Goal: Communication & Community: Answer question/provide support

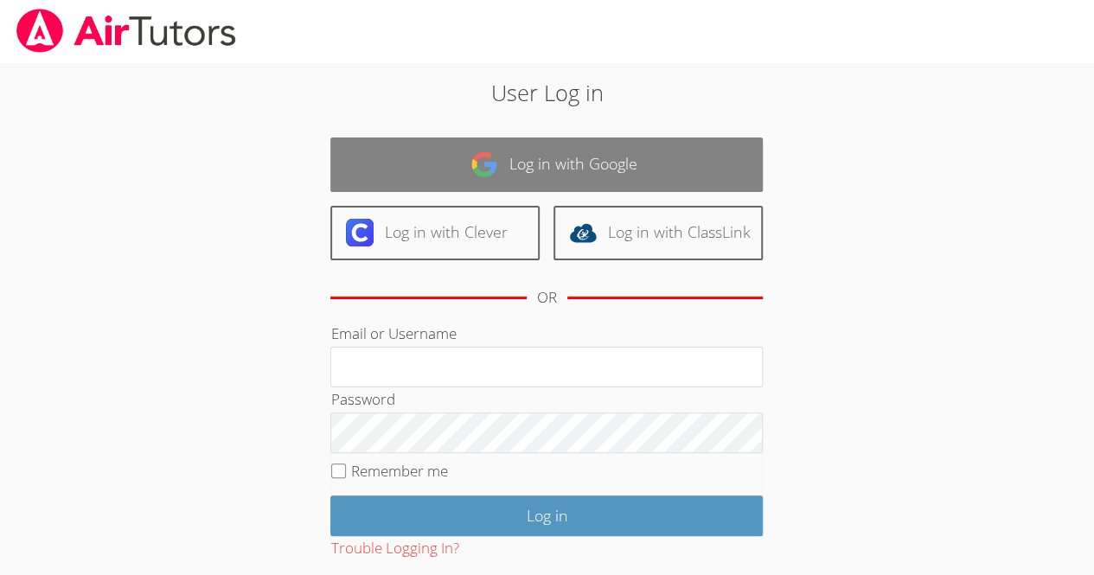
click at [533, 152] on link "Log in with Google" at bounding box center [546, 165] width 432 height 54
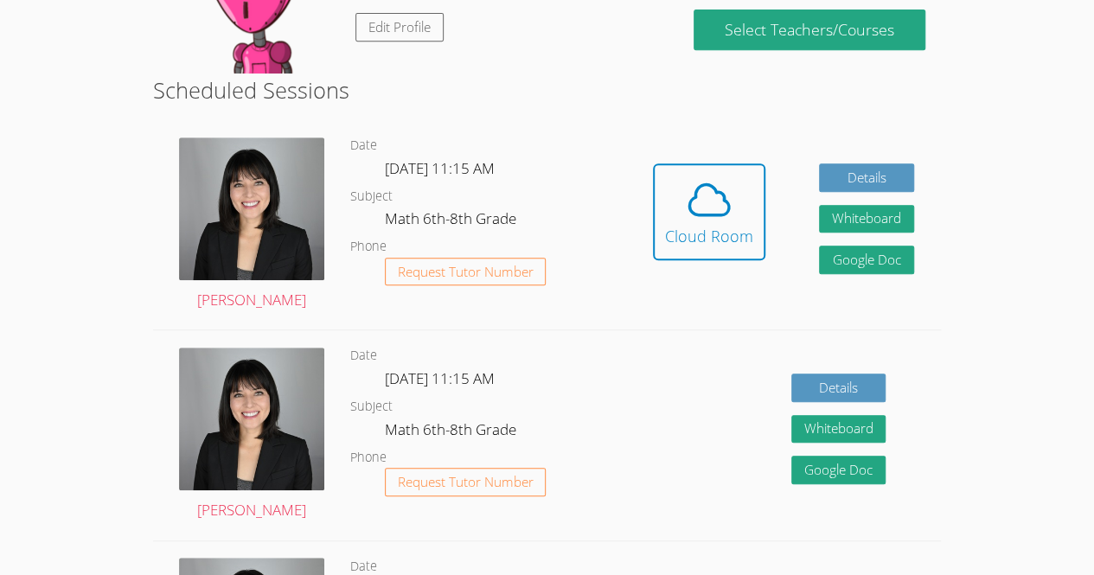
scroll to position [376, 0]
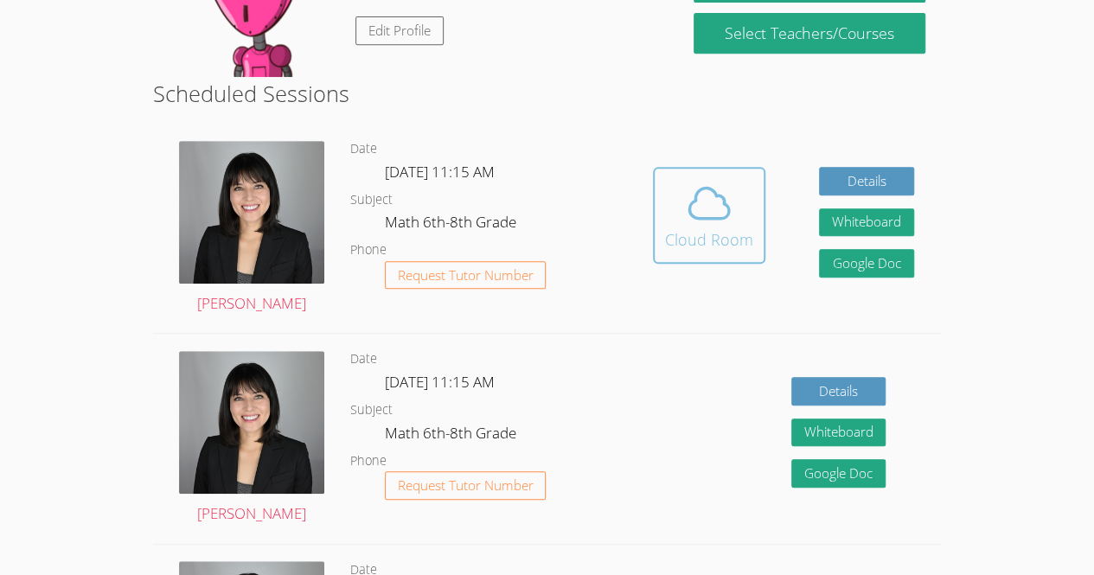
click at [688, 183] on icon at bounding box center [709, 203] width 48 height 48
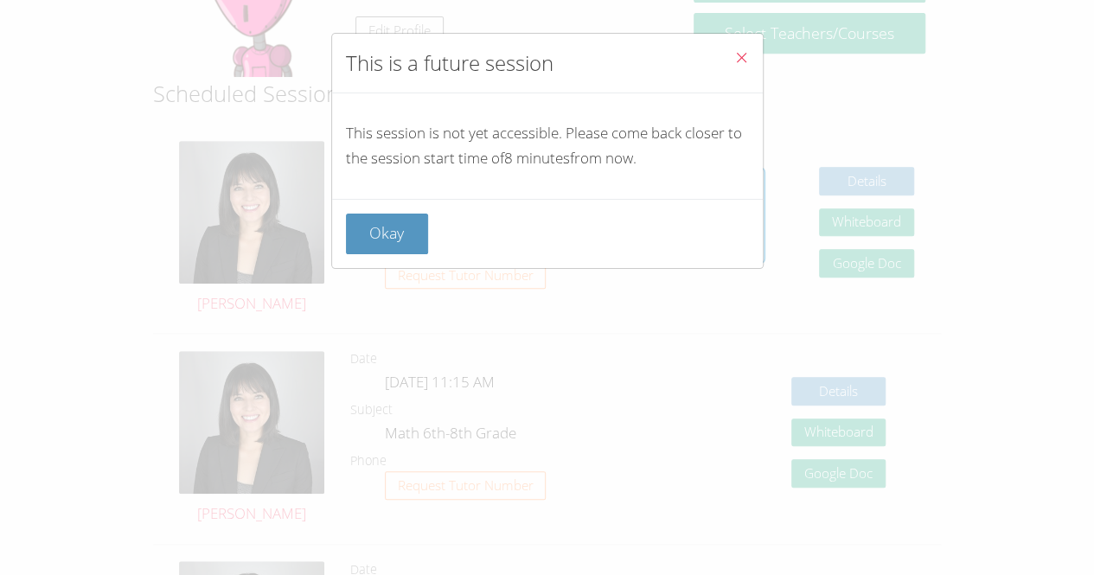
click at [734, 54] on icon "Close" at bounding box center [741, 57] width 15 height 15
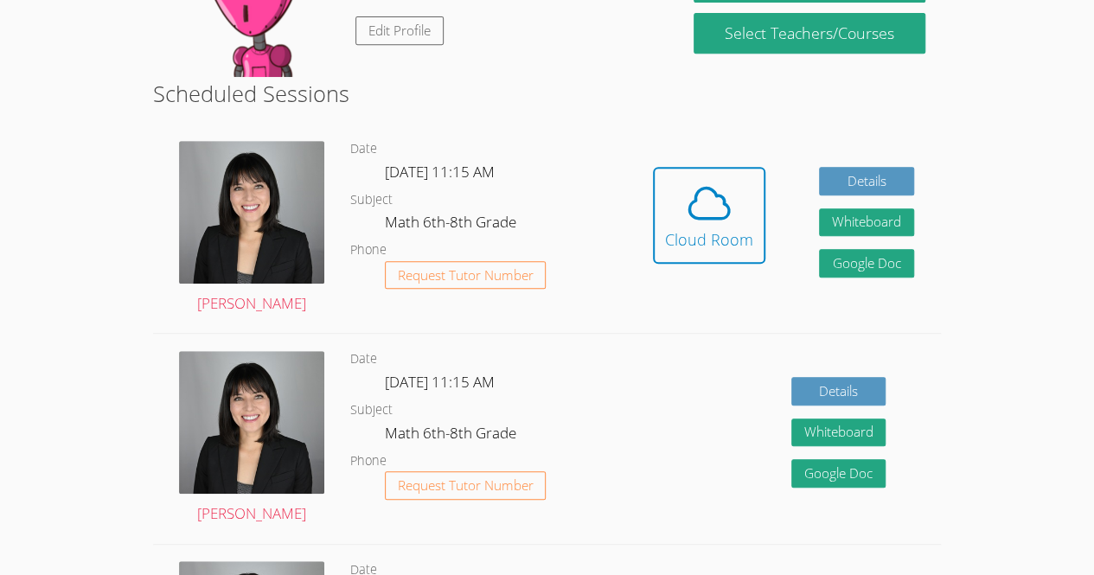
drag, startPoint x: 753, startPoint y: 200, endPoint x: 632, endPoint y: 205, distance: 121.2
click at [632, 205] on div "Hidden Cloud Room Details Whiteboard Hidden Google Doc" at bounding box center [783, 228] width 315 height 209
click at [732, 250] on div "Cloud Room" at bounding box center [709, 239] width 88 height 24
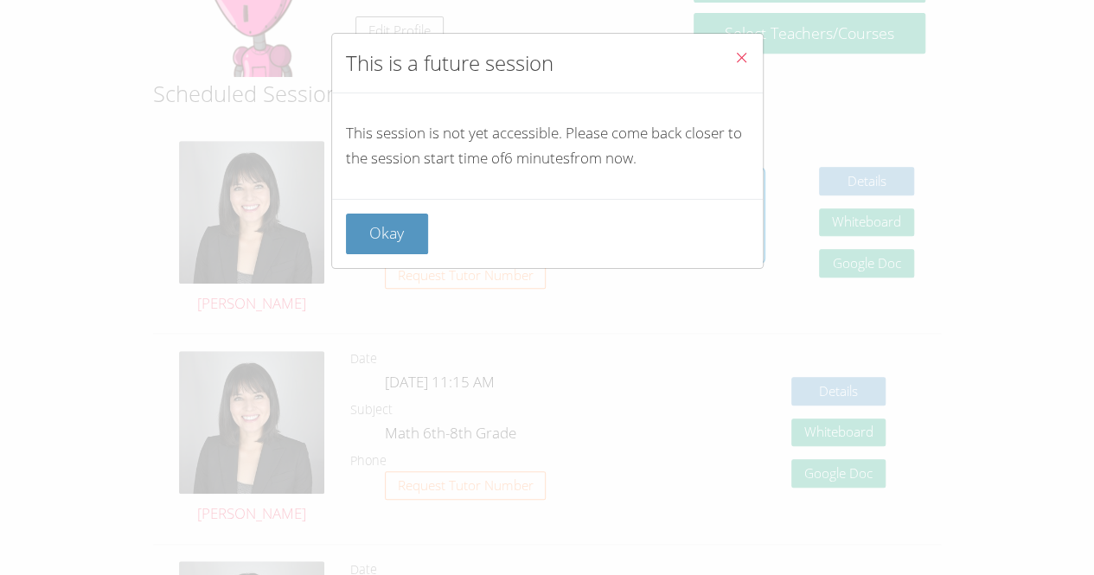
click at [727, 48] on button "Close" at bounding box center [741, 60] width 42 height 53
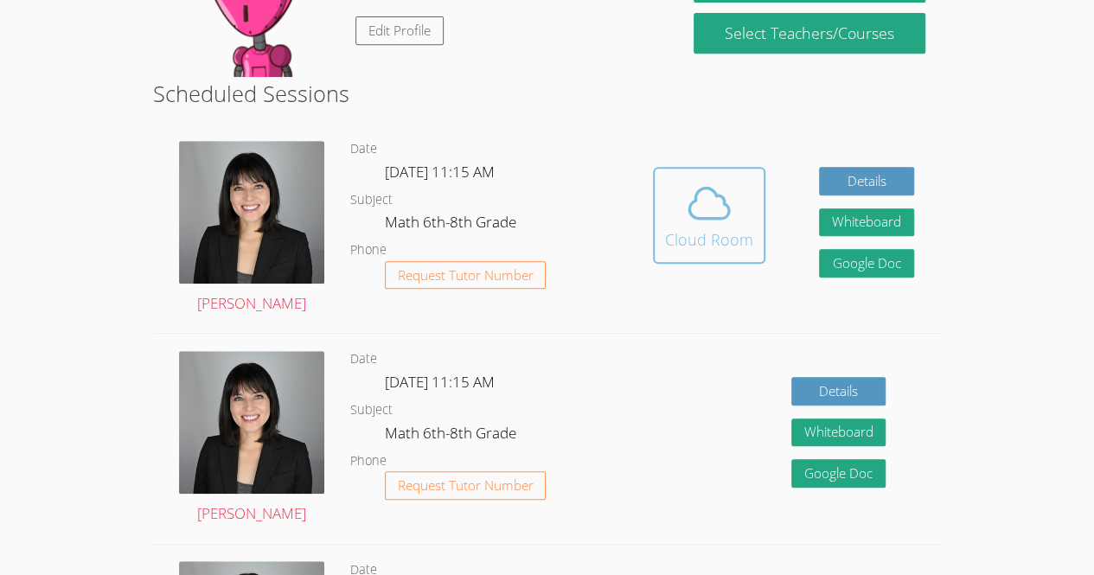
click at [685, 191] on icon at bounding box center [709, 203] width 48 height 48
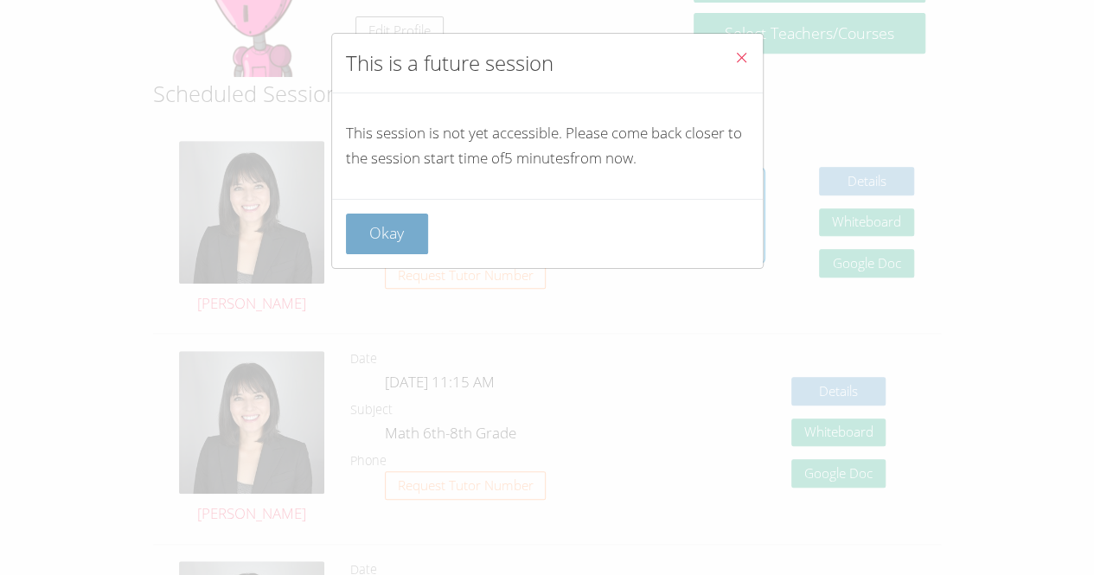
click at [398, 230] on button "Okay" at bounding box center [387, 234] width 83 height 41
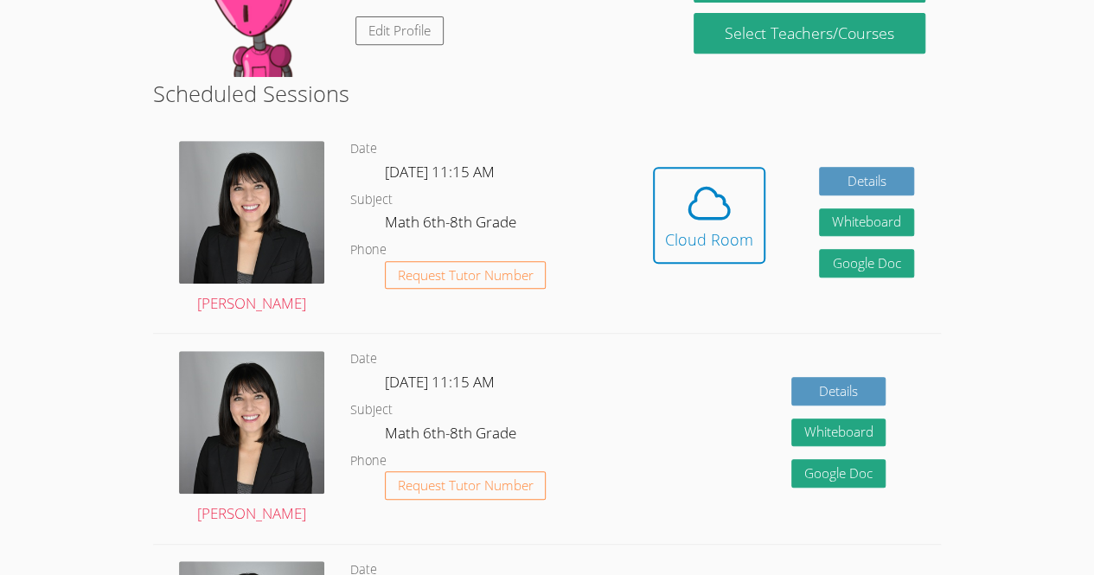
click at [712, 138] on div "Hidden Cloud Room Details Whiteboard Hidden Google Doc" at bounding box center [783, 228] width 315 height 209
click at [658, 317] on div "Hidden Cloud Room Details Whiteboard Hidden Google Doc" at bounding box center [783, 228] width 315 height 209
click at [735, 203] on span at bounding box center [709, 203] width 88 height 48
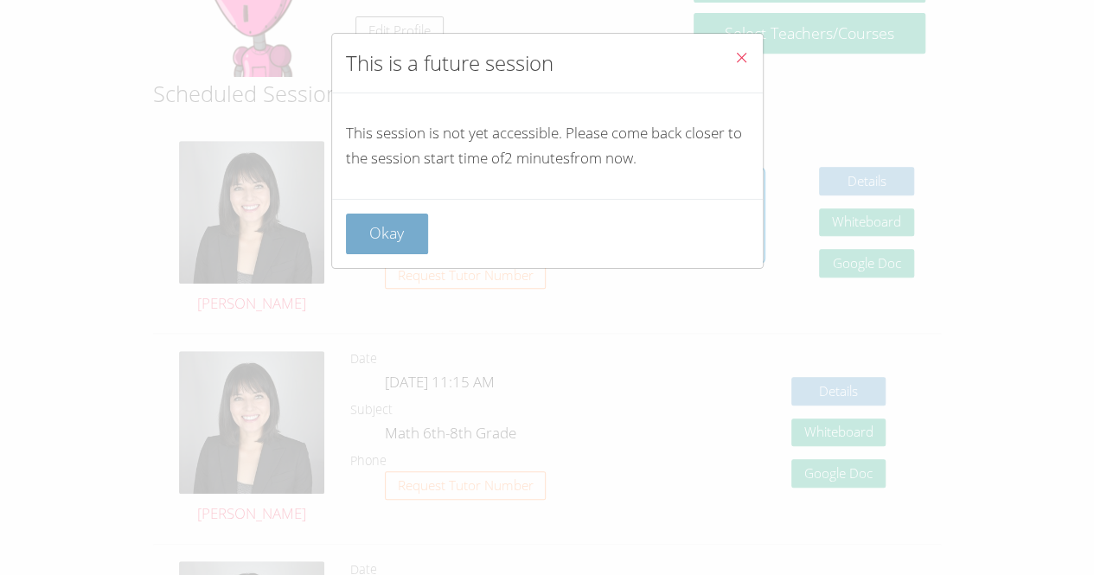
click at [382, 235] on button "Okay" at bounding box center [387, 234] width 83 height 41
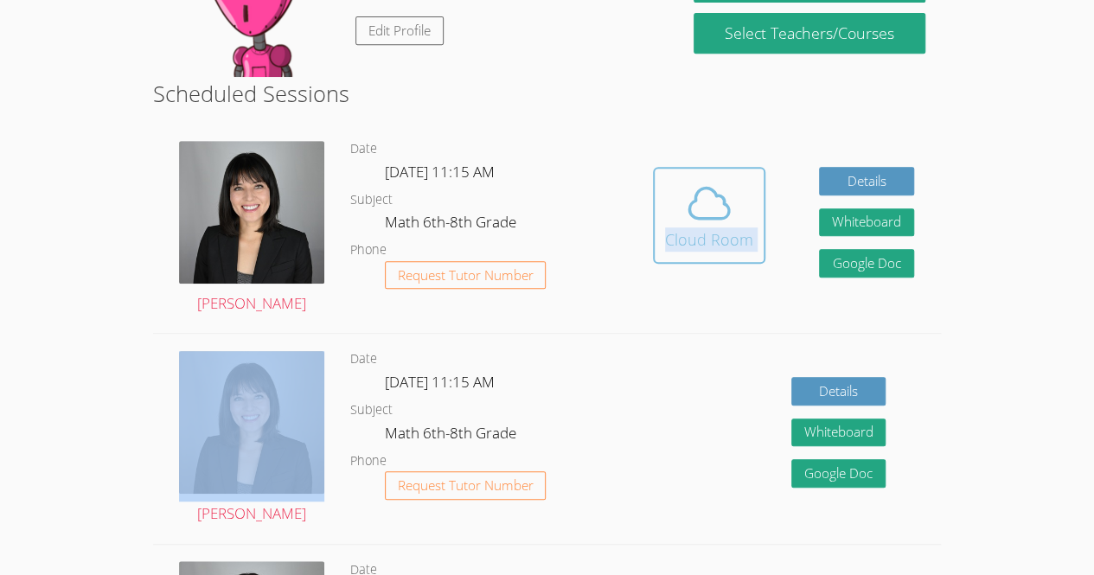
drag, startPoint x: 801, startPoint y: 232, endPoint x: 721, endPoint y: 225, distance: 79.9
click at [721, 225] on div "Hidden Cloud Room Details Whiteboard Hidden Google Doc" at bounding box center [783, 228] width 315 height 209
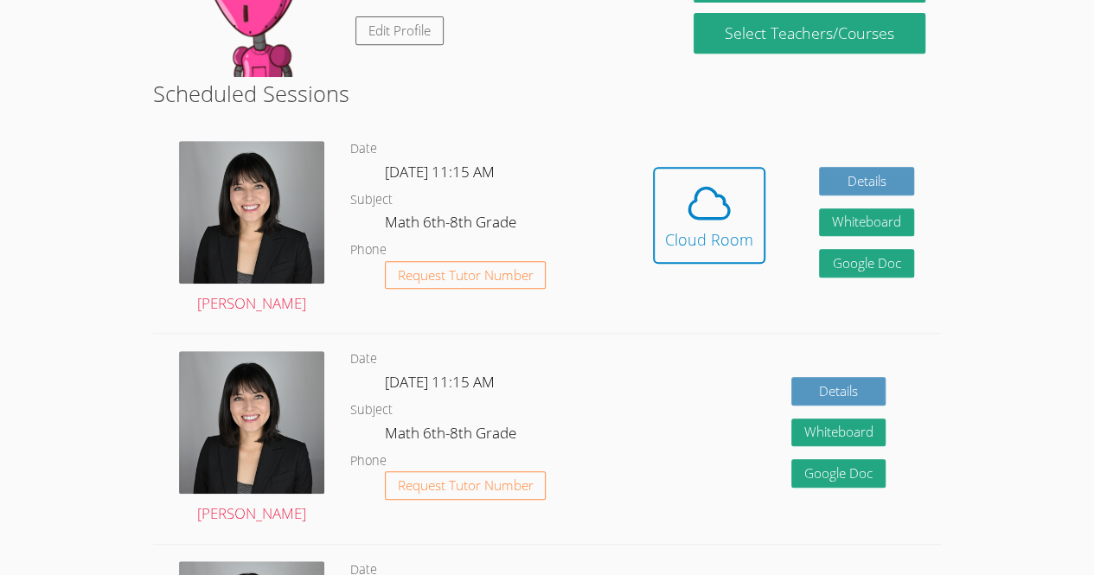
click at [691, 162] on div "Hidden Cloud Room Details Whiteboard Hidden Google Doc" at bounding box center [783, 228] width 315 height 209
click at [685, 205] on icon at bounding box center [709, 203] width 48 height 48
click at [684, 232] on div "Cloud Room" at bounding box center [709, 239] width 88 height 24
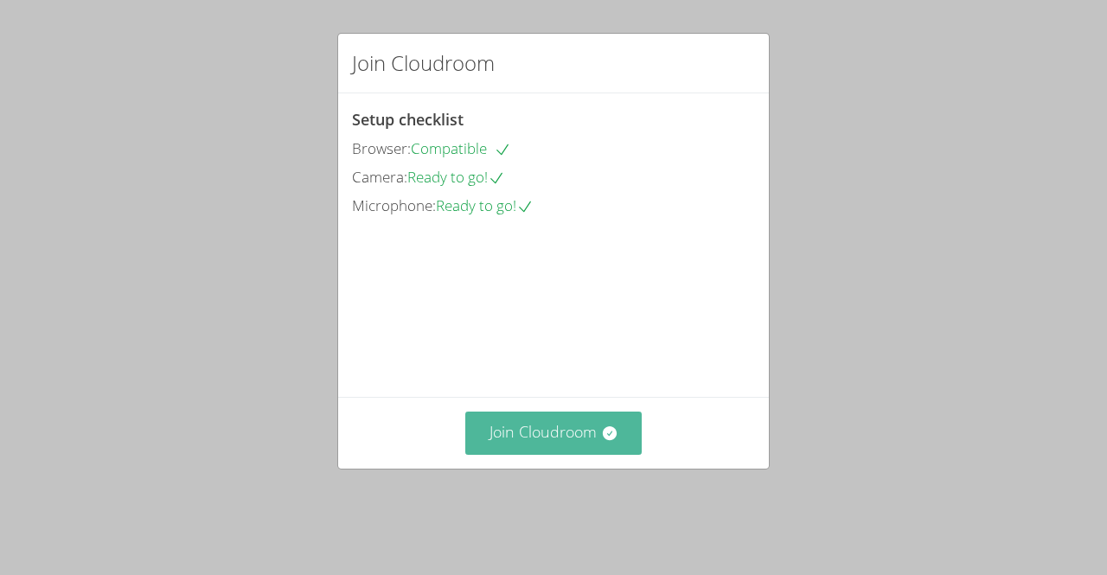
click at [558, 454] on button "Join Cloudroom" at bounding box center [553, 433] width 177 height 42
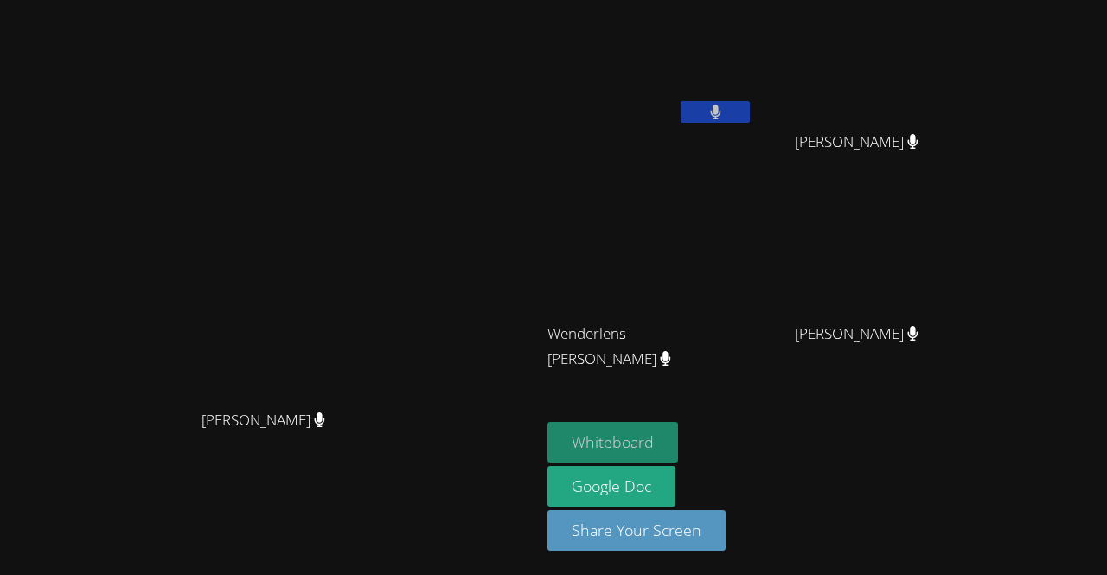
click at [678, 445] on button "Whiteboard" at bounding box center [613, 442] width 131 height 41
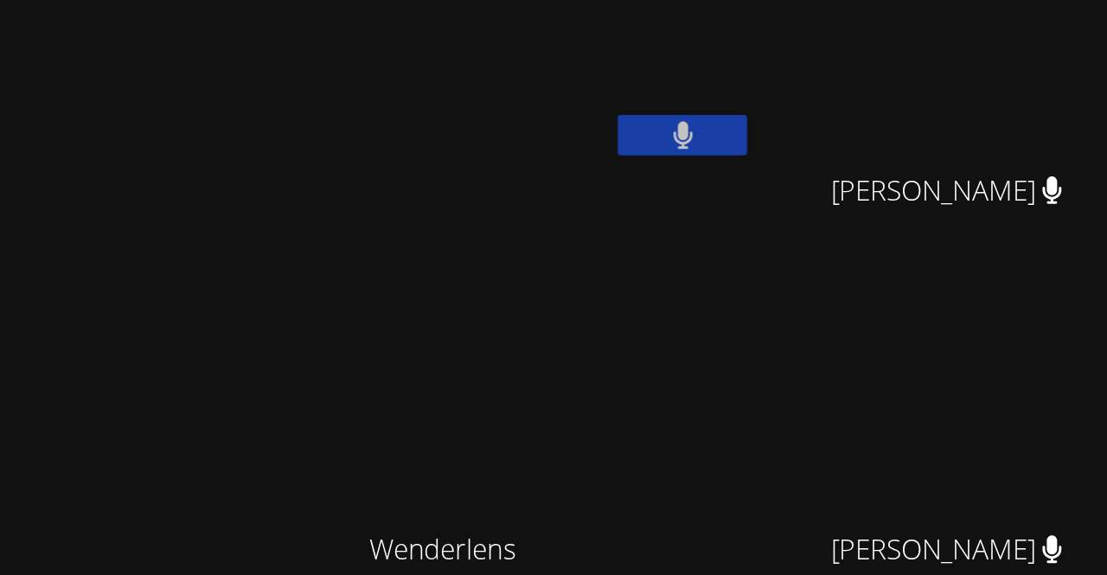
drag, startPoint x: 752, startPoint y: 86, endPoint x: 709, endPoint y: 93, distance: 43.8
click at [709, 93] on video at bounding box center [651, 65] width 206 height 116
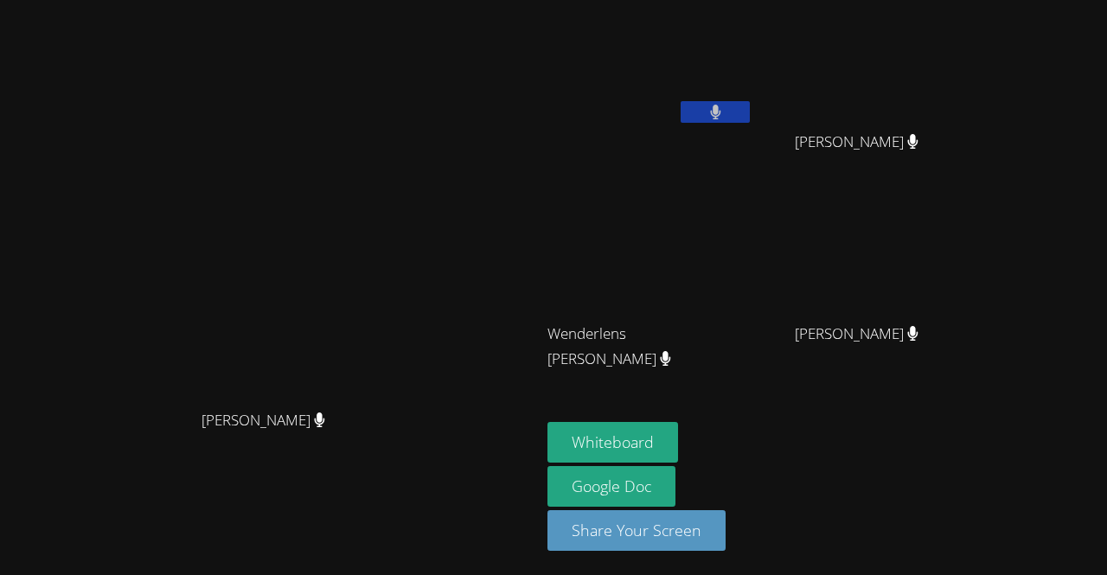
click at [738, 137] on div "Kerlancia Baptiste" at bounding box center [651, 99] width 206 height 185
click at [725, 106] on icon at bounding box center [716, 112] width 18 height 15
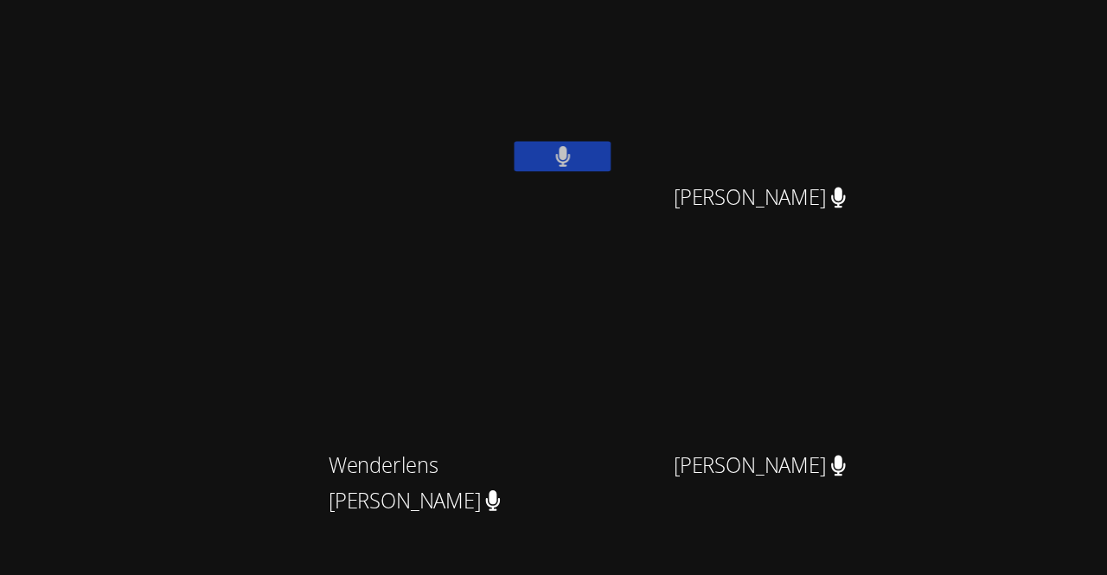
click at [897, 102] on video at bounding box center [863, 65] width 206 height 116
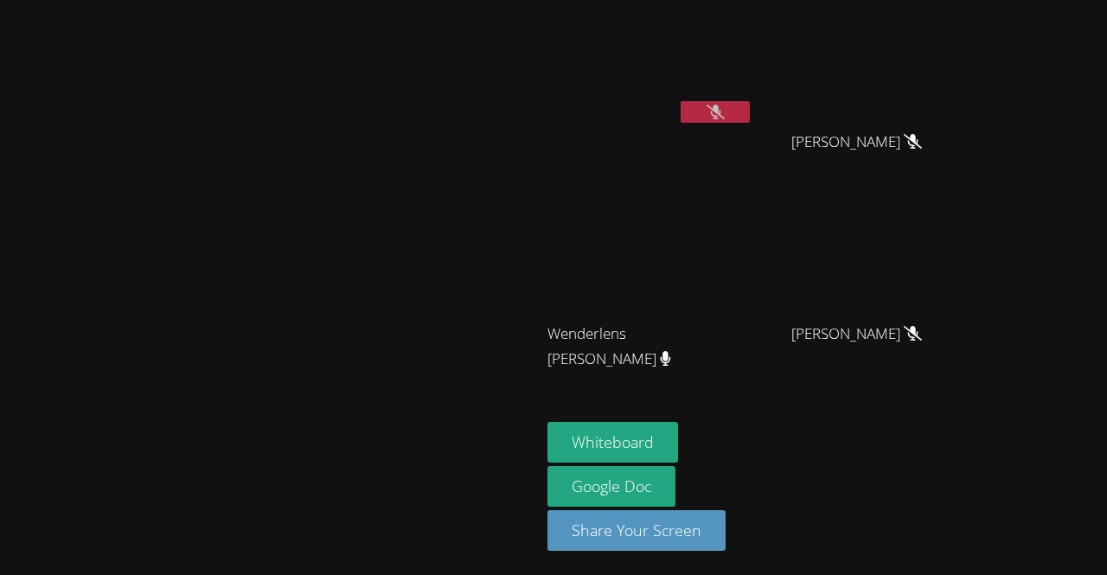
click at [725, 113] on icon at bounding box center [716, 112] width 18 height 15
click at [732, 103] on button at bounding box center [715, 112] width 69 height 22
click at [740, 106] on button at bounding box center [715, 112] width 69 height 22
click at [725, 111] on icon at bounding box center [716, 112] width 18 height 15
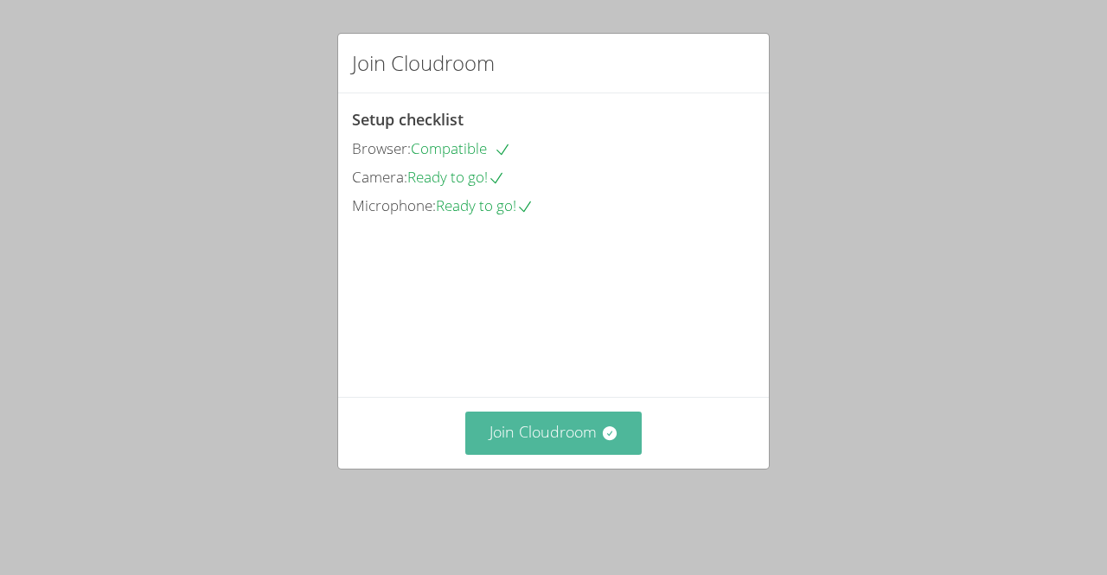
click at [536, 447] on button "Join Cloudroom" at bounding box center [553, 433] width 177 height 42
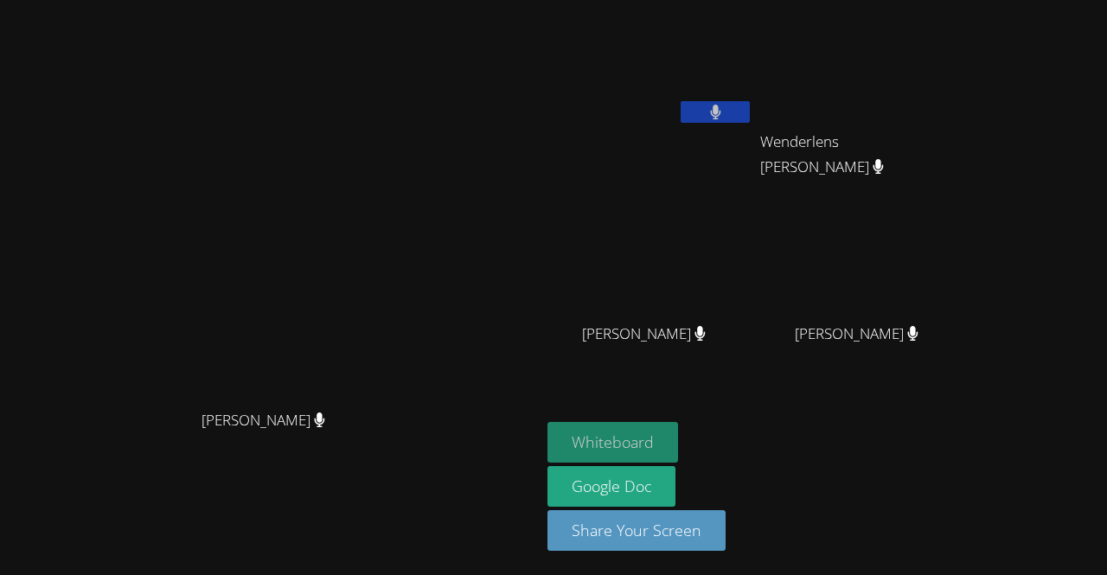
click at [621, 428] on button "Whiteboard" at bounding box center [613, 442] width 131 height 41
click at [753, 280] on video at bounding box center [651, 257] width 206 height 116
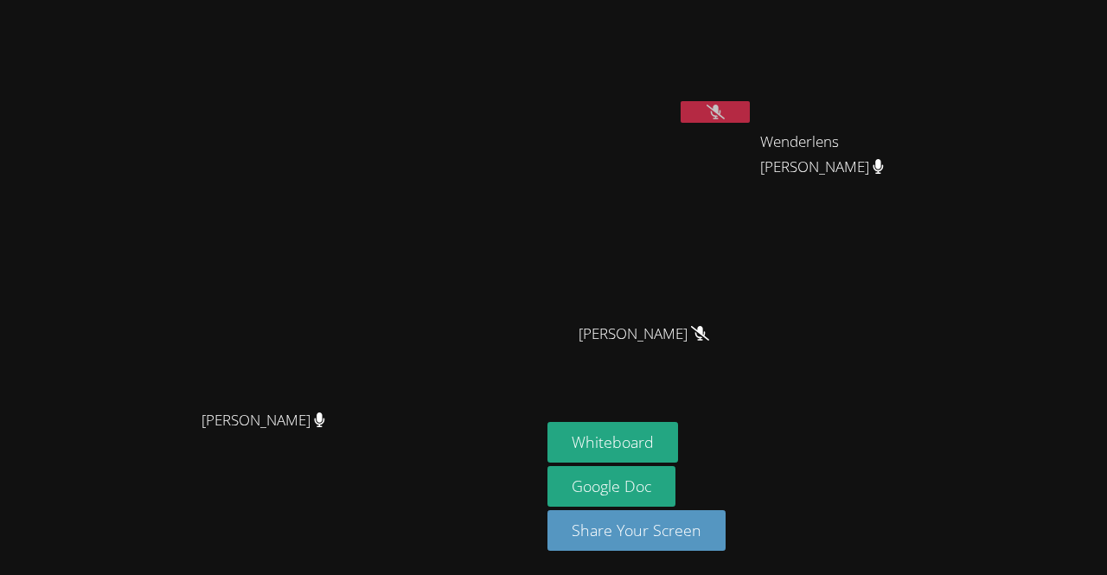
click at [750, 101] on button at bounding box center [715, 112] width 69 height 22
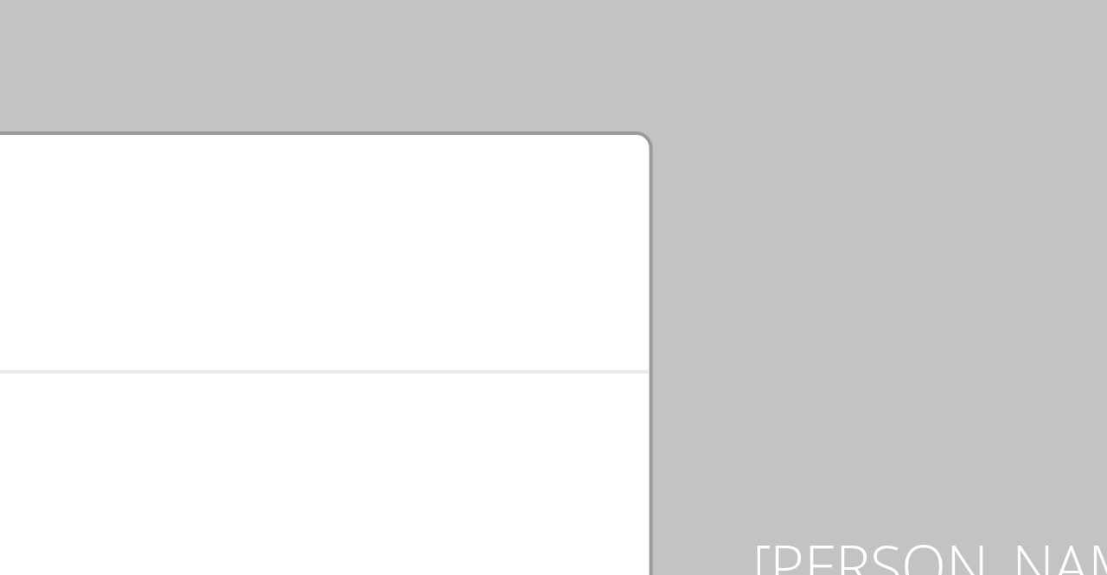
click at [746, 19] on div "How is your session going? Don't Understand Kinda Understand Completely Underst…" at bounding box center [553, 287] width 1107 height 575
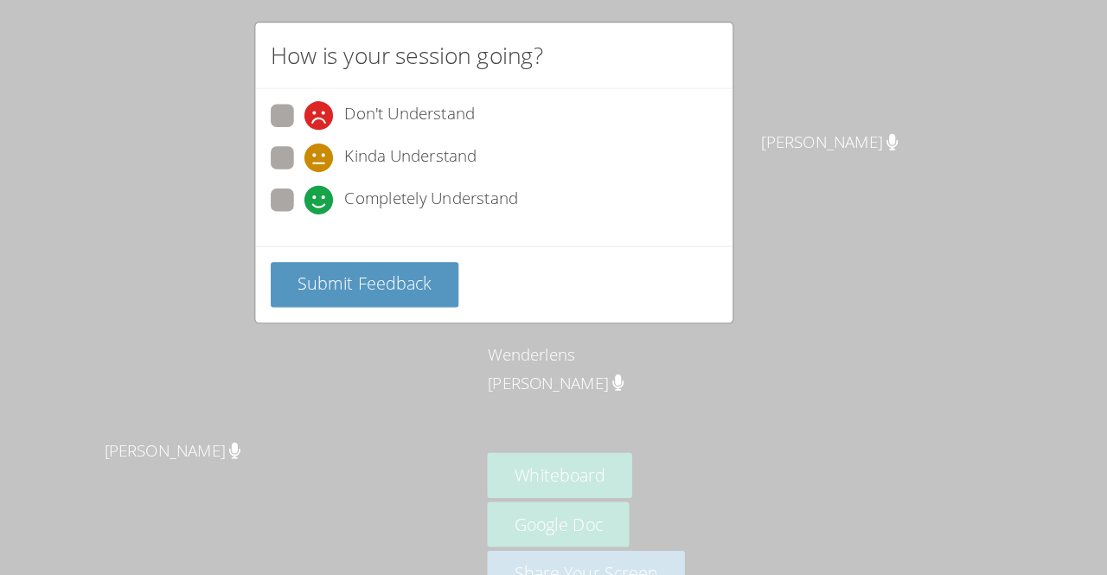
click at [382, 207] on span at bounding box center [382, 207] width 0 height 0
click at [382, 190] on input "Completely Understand" at bounding box center [389, 190] width 15 height 15
radio input "true"
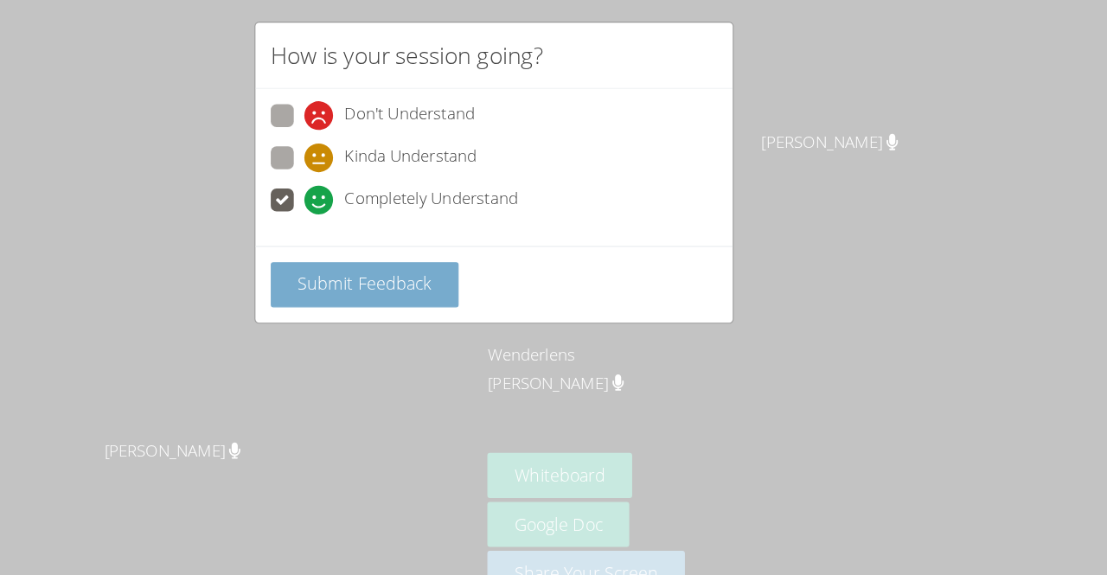
click at [377, 279] on button "Submit Feedback" at bounding box center [437, 270] width 170 height 41
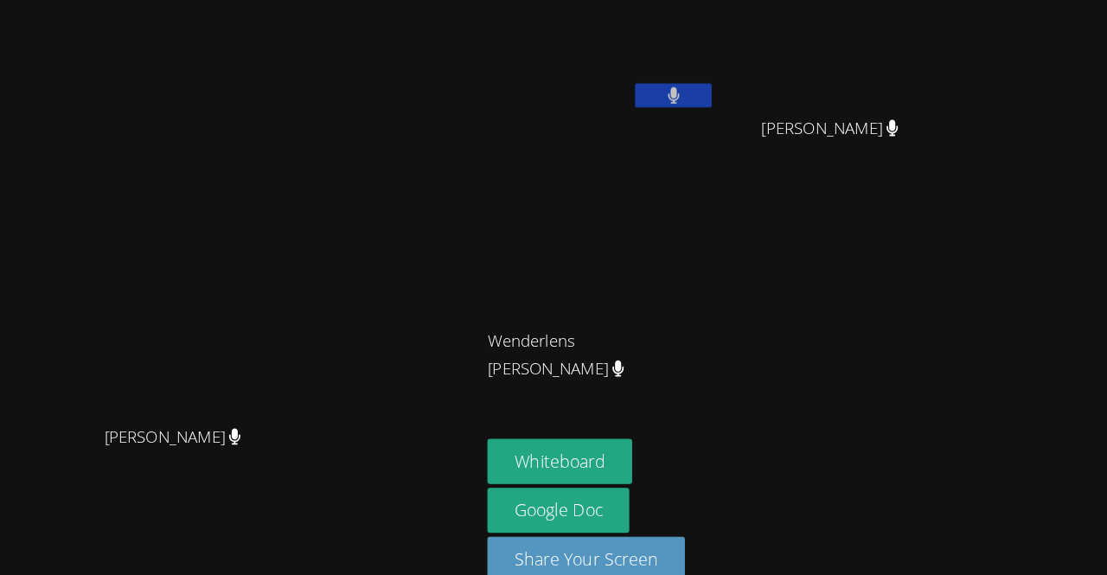
click at [723, 92] on video at bounding box center [651, 65] width 206 height 116
